Goal: Communication & Community: Answer question/provide support

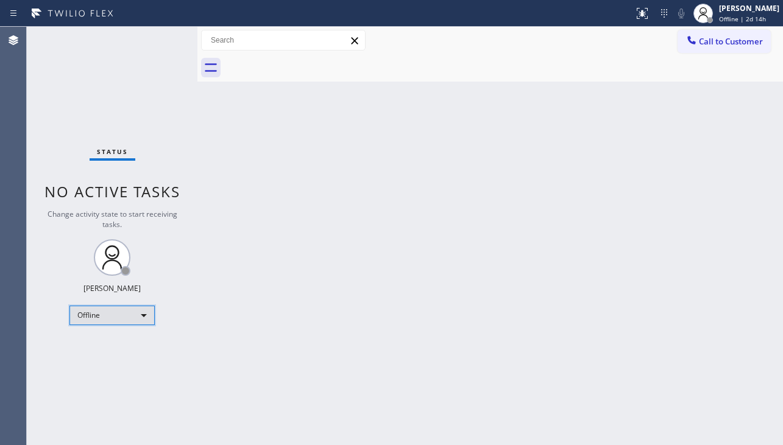
click at [138, 320] on div "Offline" at bounding box center [111, 315] width 85 height 19
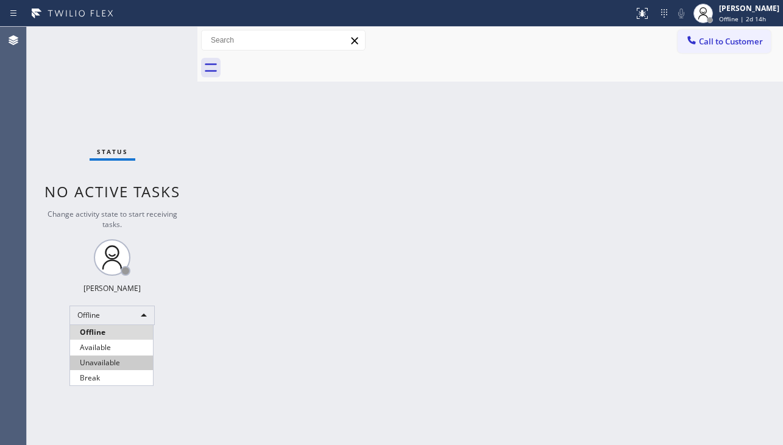
click at [140, 361] on li "Unavailable" at bounding box center [111, 363] width 83 height 15
click at [56, 377] on div "Status No active tasks Change activity state to start receiving tasks. [PERSON_…" at bounding box center [112, 236] width 171 height 419
click at [710, 140] on div "Back to Dashboard Change Sender ID Customers Technicians Select a contact Outbo…" at bounding box center [490, 236] width 586 height 419
click at [339, 378] on div "Back to Dashboard Change Sender ID Customers Technicians Select a contact Outbo…" at bounding box center [490, 236] width 586 height 419
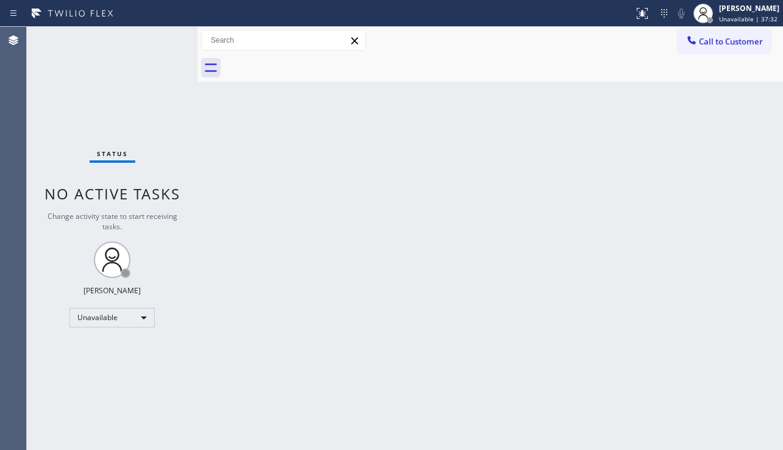
click at [729, 294] on div "Back to Dashboard Change Sender ID Customers Technicians Select a contact Outbo…" at bounding box center [490, 238] width 586 height 423
click at [361, 313] on div "Back to Dashboard Change Sender ID Customers Technicians Select a contact Outbo…" at bounding box center [490, 238] width 586 height 423
click at [207, 437] on div "Back to Dashboard Change Sender ID Customers Technicians Select a contact Outbo…" at bounding box center [490, 238] width 586 height 423
click at [709, 304] on div "Back to Dashboard Change Sender ID Customers Technicians Select a contact Outbo…" at bounding box center [490, 238] width 586 height 423
drag, startPoint x: 753, startPoint y: 325, endPoint x: 590, endPoint y: 200, distance: 205.2
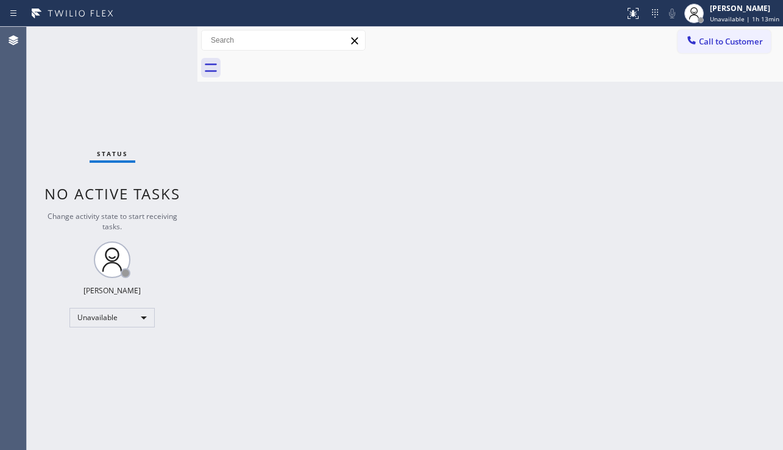
click at [753, 322] on div "Back to Dashboard Change Sender ID Customers Technicians Select a contact Outbo…" at bounding box center [490, 238] width 586 height 423
click at [343, 358] on div "Back to Dashboard Change Sender ID Customers Technicians Select a contact Outbo…" at bounding box center [490, 238] width 586 height 423
drag, startPoint x: 512, startPoint y: 305, endPoint x: 500, endPoint y: 310, distance: 13.1
click at [512, 305] on div "Back to Dashboard Change Sender ID Customers Technicians Select a contact Outbo…" at bounding box center [490, 238] width 586 height 423
click at [735, 298] on div "Back to Dashboard Change Sender ID Customers Technicians Select a contact Outbo…" at bounding box center [490, 238] width 586 height 423
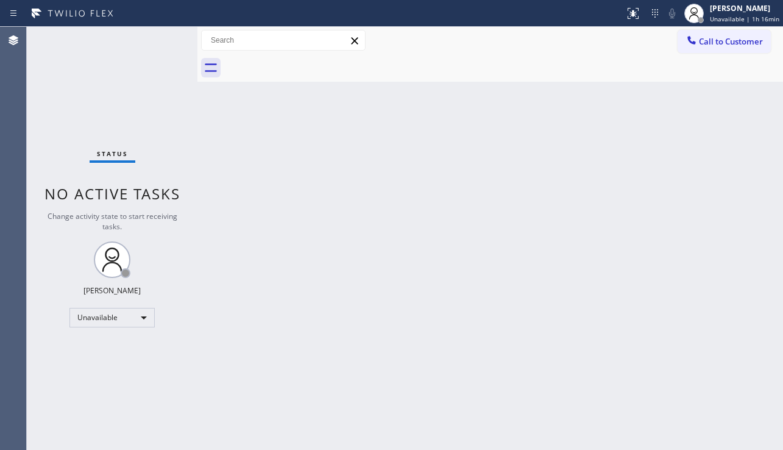
click at [296, 209] on div "Back to Dashboard Change Sender ID Customers Technicians Select a contact Outbo…" at bounding box center [490, 238] width 586 height 423
click at [718, 328] on div "Back to Dashboard Change Sender ID Customers Technicians Select a contact Outbo…" at bounding box center [490, 238] width 586 height 423
click at [44, 333] on div "Status No active tasks Change activity state to start receiving tasks. [PERSON_…" at bounding box center [112, 238] width 171 height 423
click at [698, 51] on button "Call to Customer" at bounding box center [724, 41] width 93 height 23
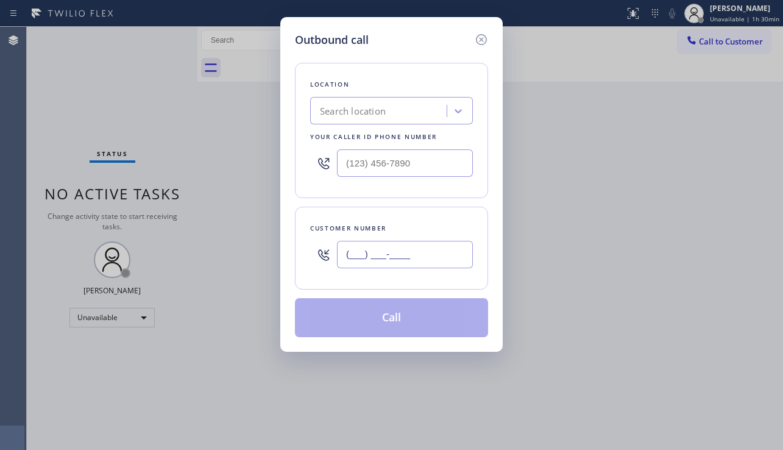
click at [394, 255] on input "(___) ___-____" at bounding box center [405, 254] width 136 height 27
paste input "469) 358-1436"
type input "[PHONE_NUMBER]"
click at [355, 97] on div "Search location" at bounding box center [391, 110] width 163 height 27
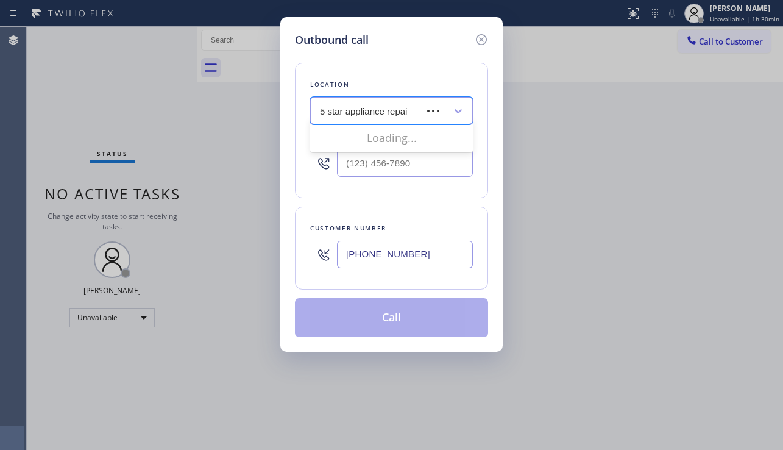
type input "5 star appliance repair"
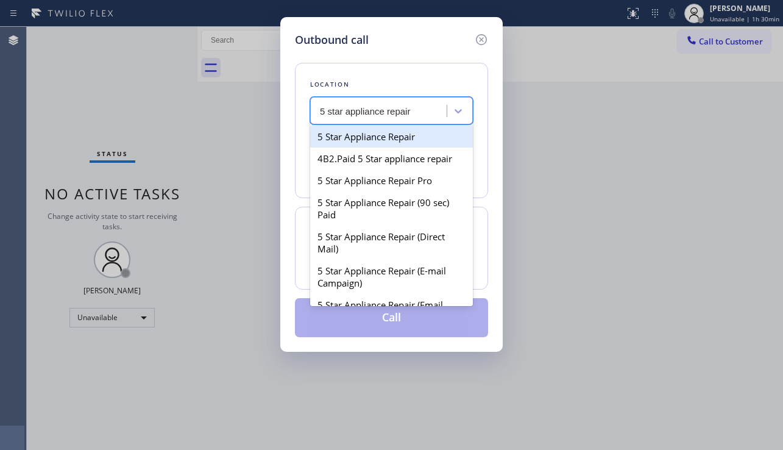
click at [348, 141] on div "5 Star Appliance Repair" at bounding box center [391, 137] width 163 height 22
type input "[PHONE_NUMBER]"
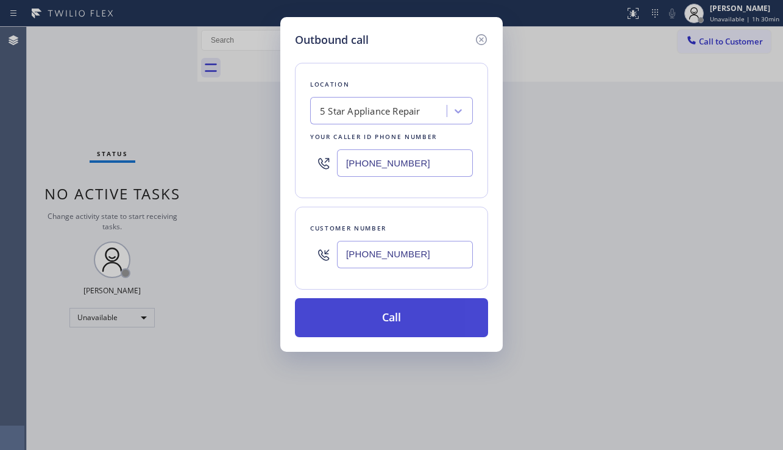
click at [375, 313] on button "Call" at bounding box center [391, 317] width 193 height 39
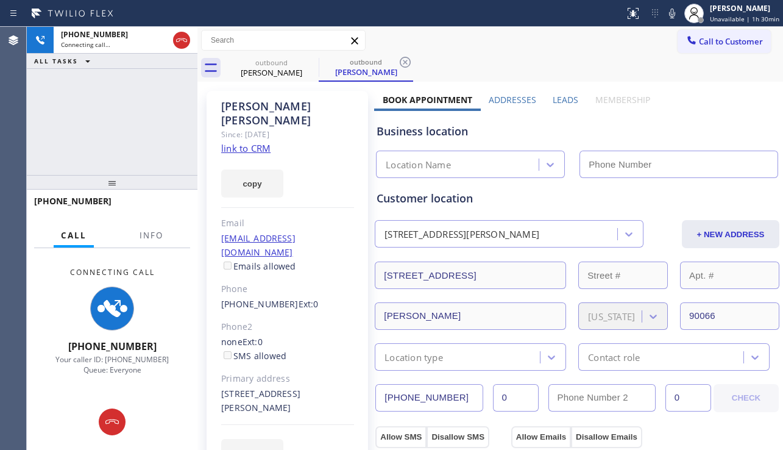
type input "[PHONE_NUMBER]"
click at [561, 99] on label "Leads" at bounding box center [566, 100] width 26 height 12
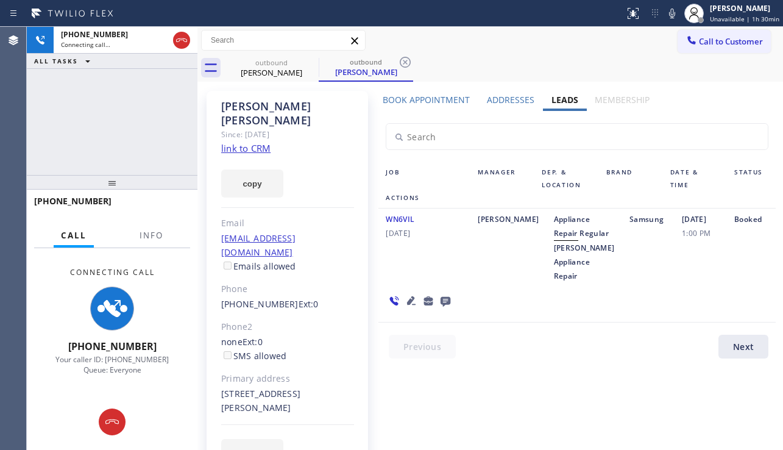
click at [408, 305] on icon at bounding box center [411, 300] width 9 height 9
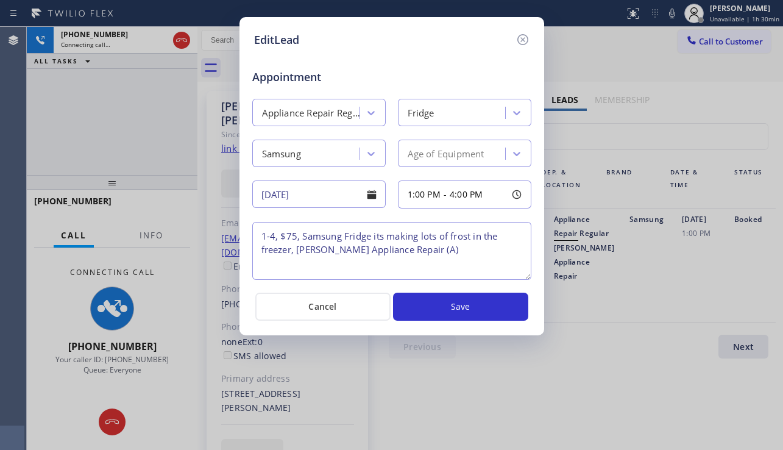
drag, startPoint x: 522, startPoint y: 36, endPoint x: 446, endPoint y: 149, distance: 136.6
click at [522, 37] on icon at bounding box center [523, 39] width 15 height 15
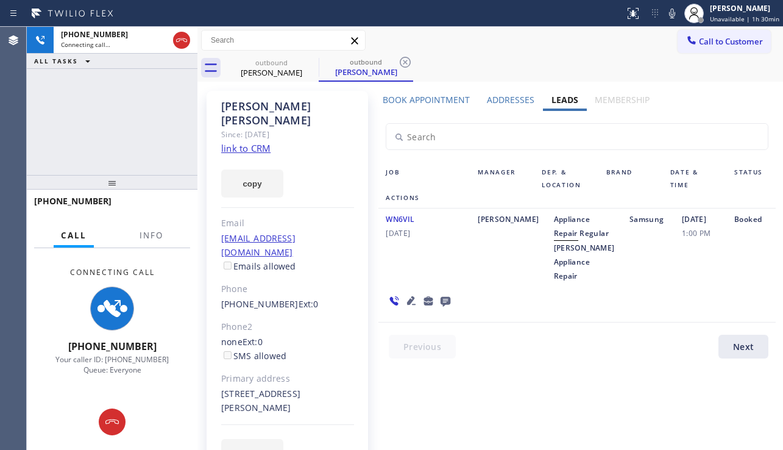
click at [739, 283] on div "Booked" at bounding box center [751, 247] width 49 height 71
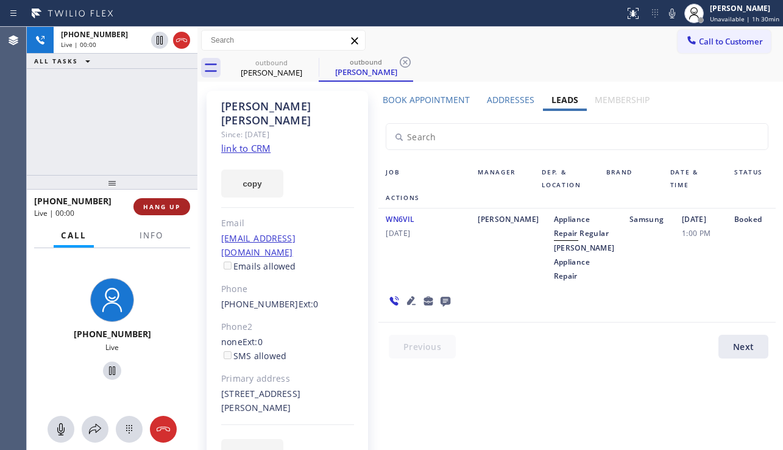
click at [167, 209] on span "HANG UP" at bounding box center [161, 206] width 37 height 9
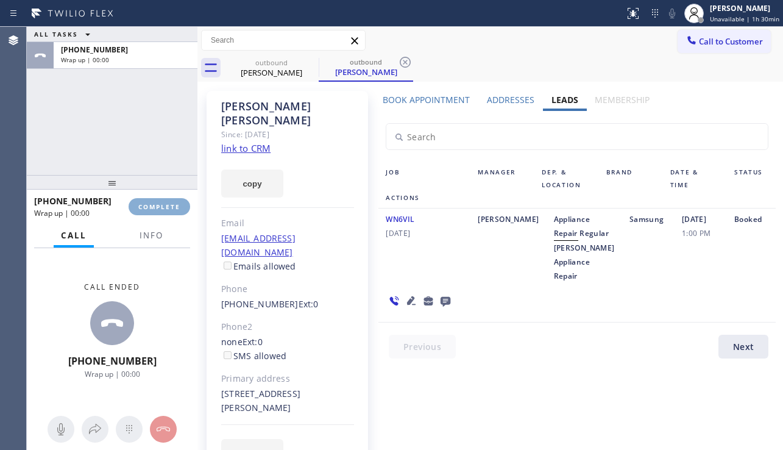
click at [167, 209] on span "COMPLETE" at bounding box center [159, 206] width 42 height 9
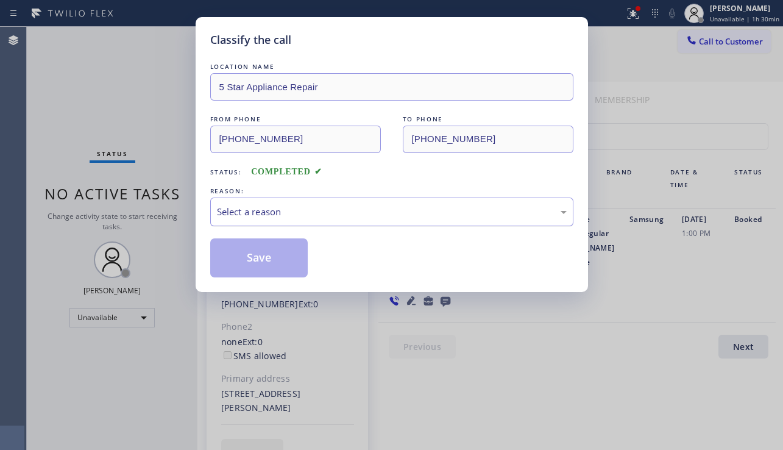
click at [344, 222] on div "Select a reason" at bounding box center [391, 211] width 363 height 29
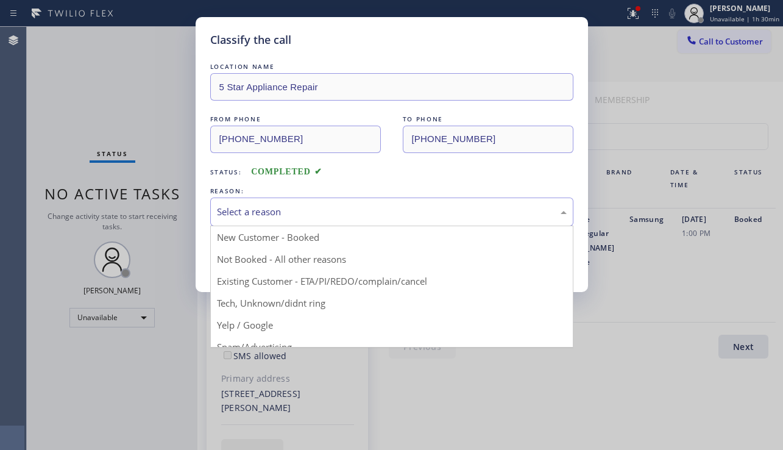
drag, startPoint x: 278, startPoint y: 261, endPoint x: 258, endPoint y: 258, distance: 20.9
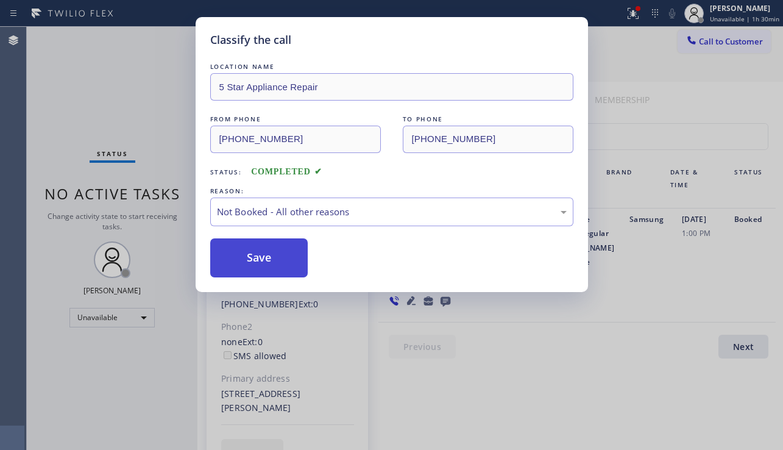
click at [258, 258] on button "Save" at bounding box center [259, 257] width 98 height 39
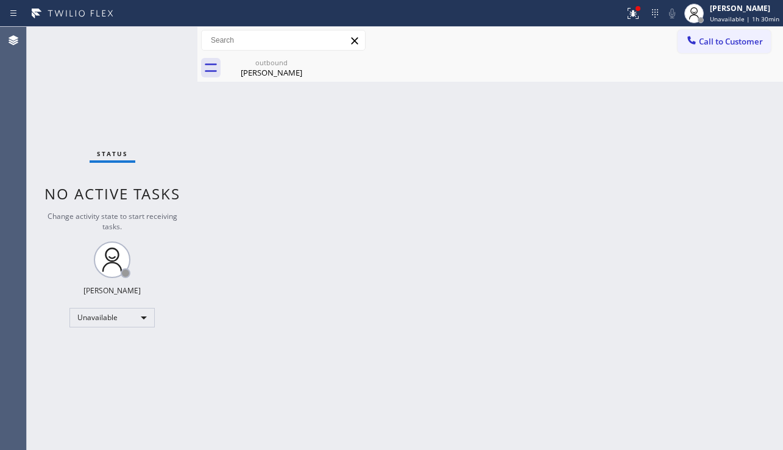
click at [384, 276] on div "Back to Dashboard Change Sender ID Customers Technicians Select a contact Outbo…" at bounding box center [490, 238] width 586 height 423
